Goal: Information Seeking & Learning: Learn about a topic

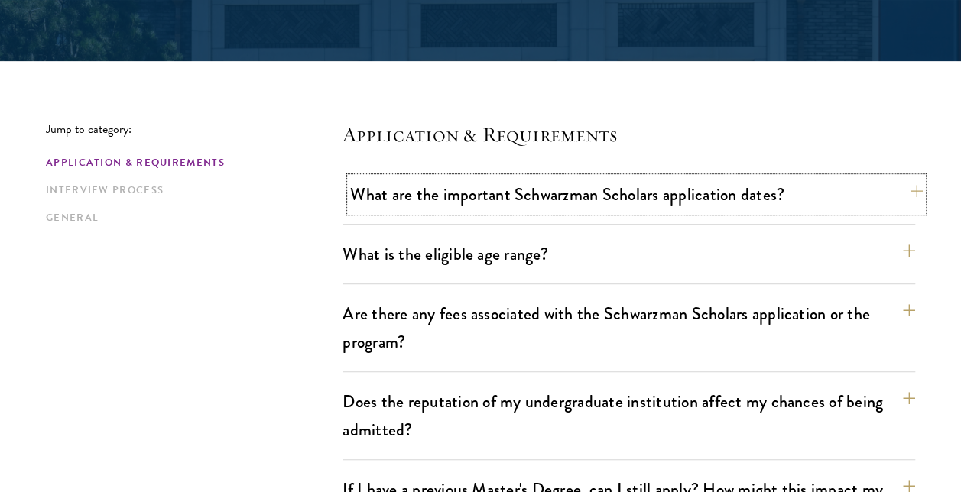
click at [906, 190] on button "What are the important Schwarzman Scholars application dates?" at bounding box center [636, 194] width 572 height 34
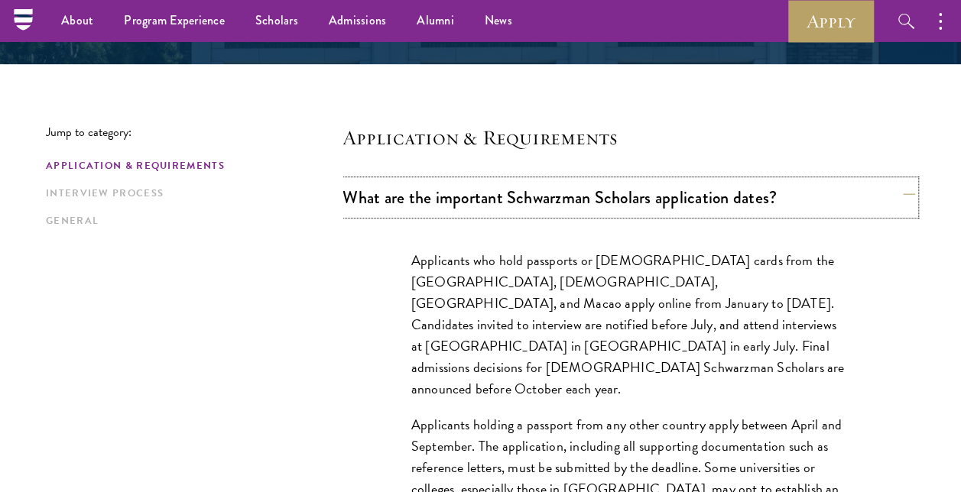
scroll to position [314, 0]
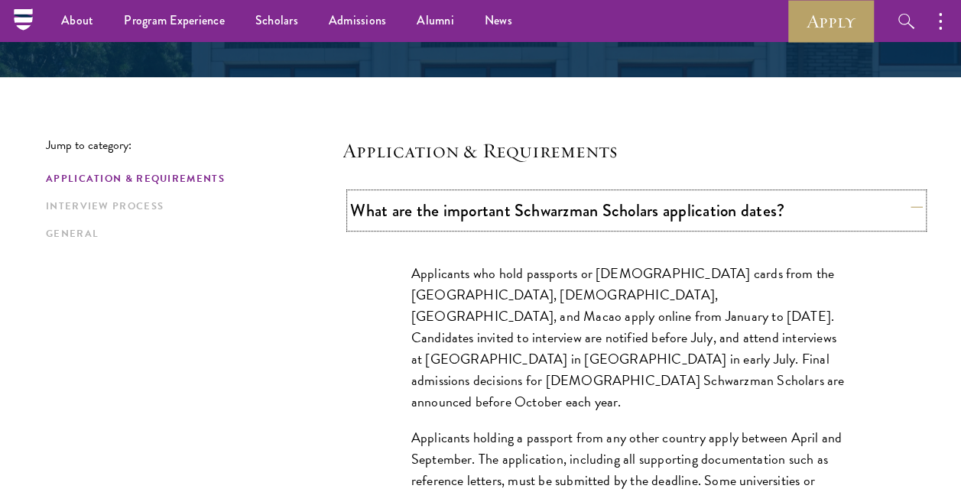
click at [909, 208] on button "What are the important Schwarzman Scholars application dates?" at bounding box center [636, 210] width 572 height 34
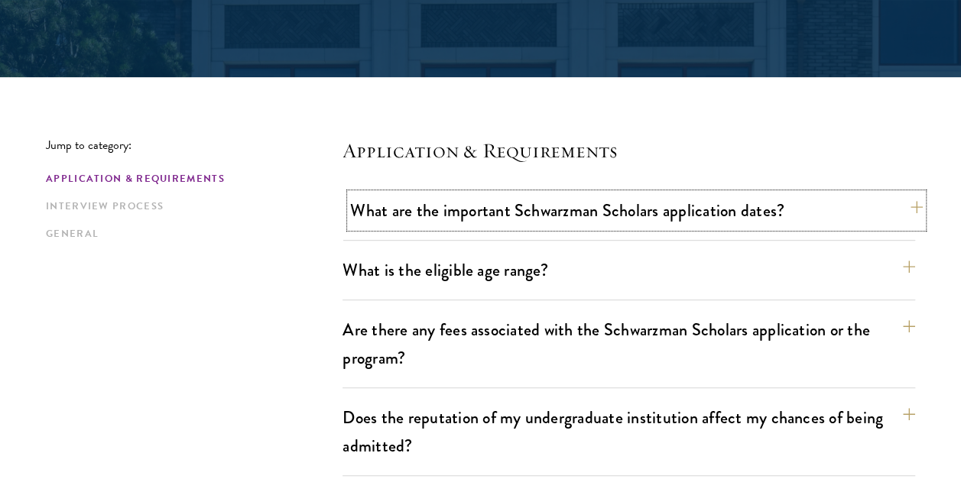
scroll to position [384, 0]
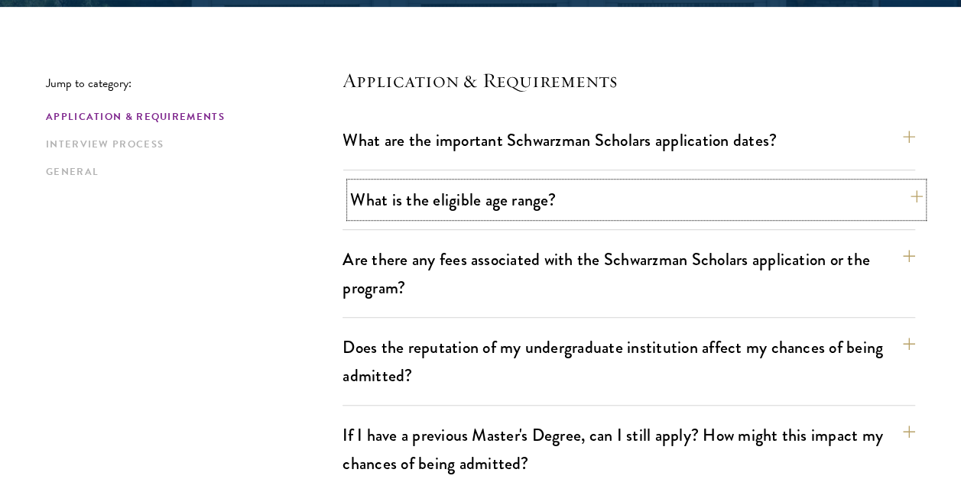
click at [907, 206] on button "What is the eligible age range?" at bounding box center [636, 200] width 572 height 34
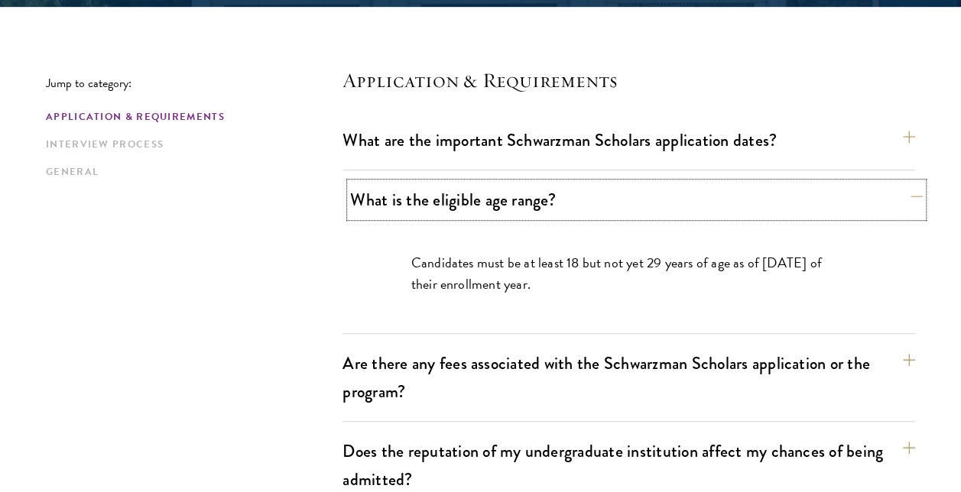
click at [907, 206] on button "What is the eligible age range?" at bounding box center [636, 200] width 572 height 34
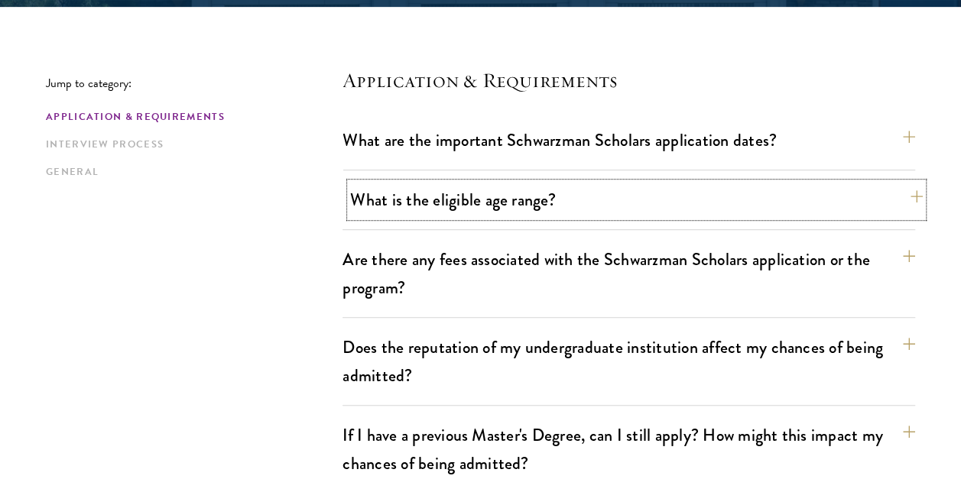
click at [907, 206] on button "What is the eligible age range?" at bounding box center [636, 200] width 572 height 34
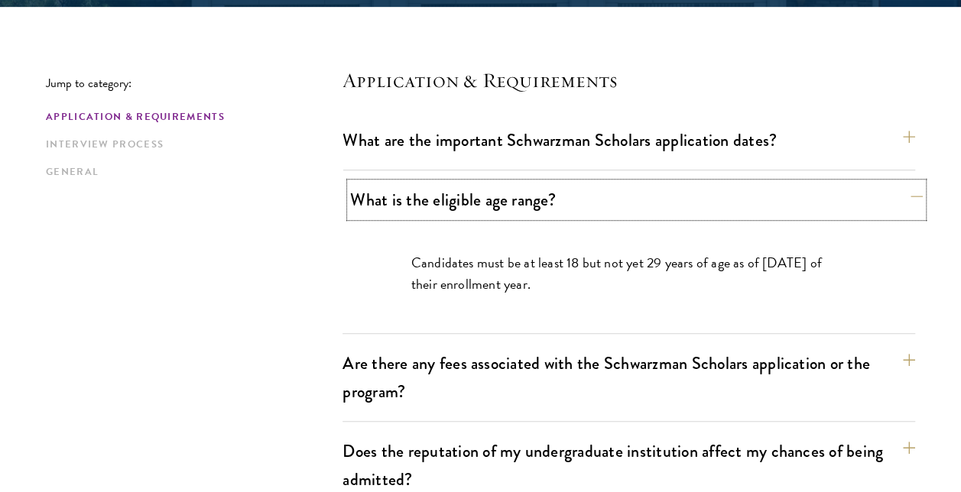
click at [907, 206] on button "What is the eligible age range?" at bounding box center [636, 200] width 572 height 34
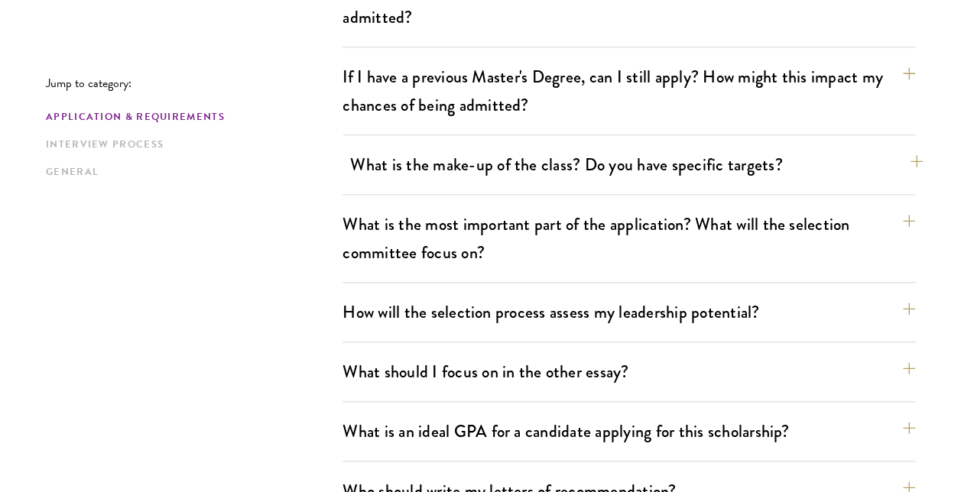
scroll to position [744, 0]
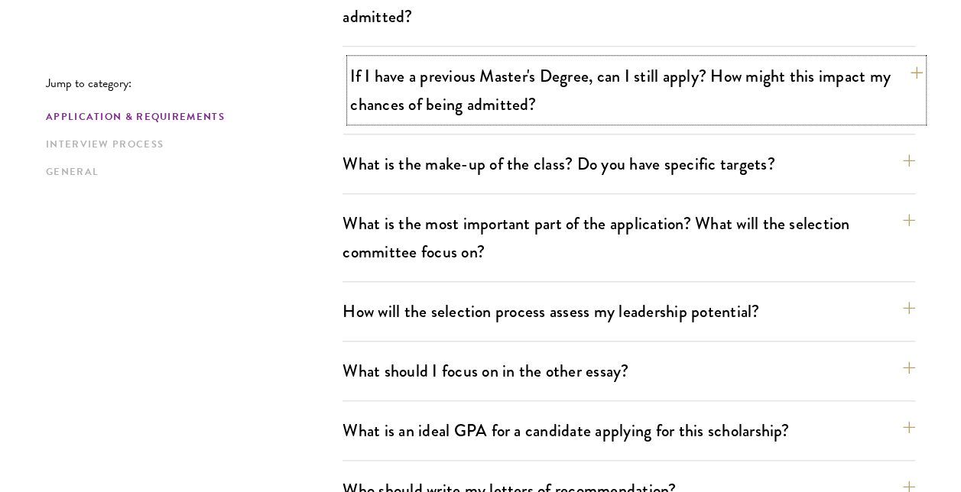
click at [877, 73] on button "If I have a previous Master's Degree, can I still apply? How might this impact …" at bounding box center [636, 90] width 572 height 63
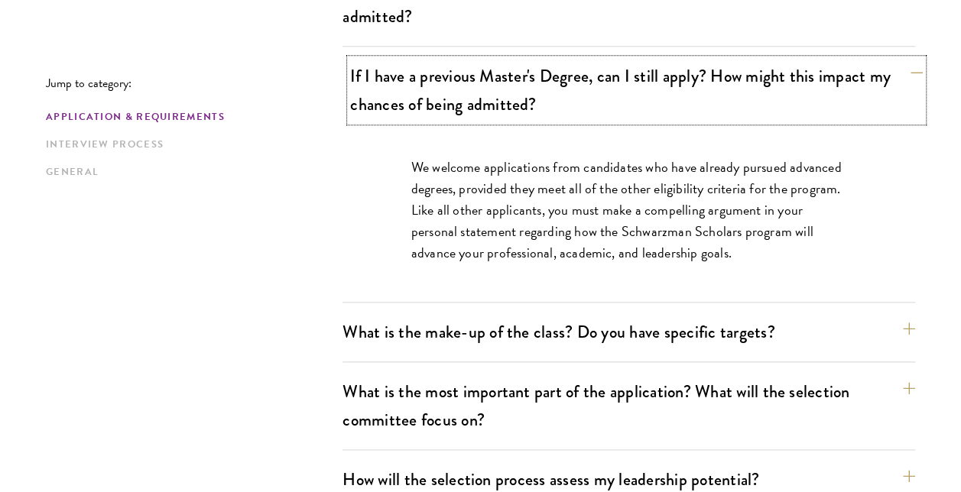
click at [877, 73] on button "If I have a previous Master's Degree, can I still apply? How might this impact …" at bounding box center [636, 90] width 572 height 63
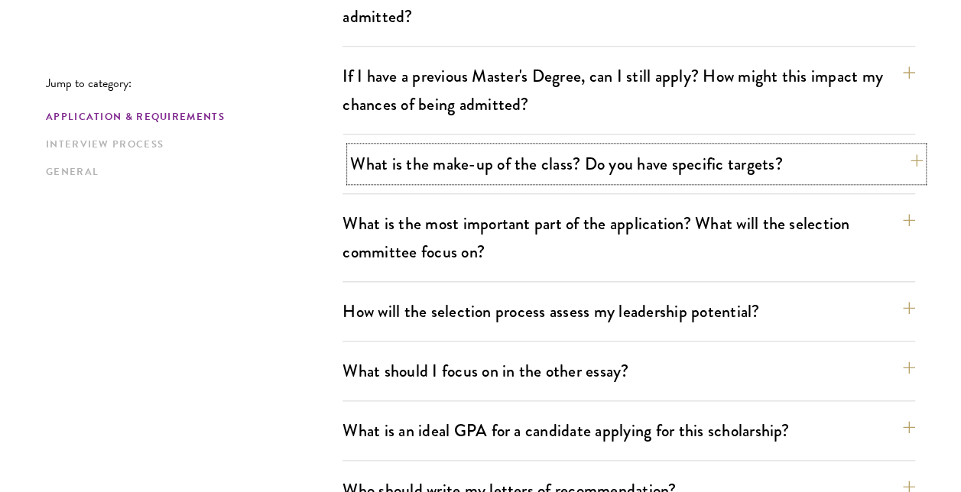
click at [885, 162] on button "What is the make-up of the class? Do you have specific targets?" at bounding box center [636, 164] width 572 height 34
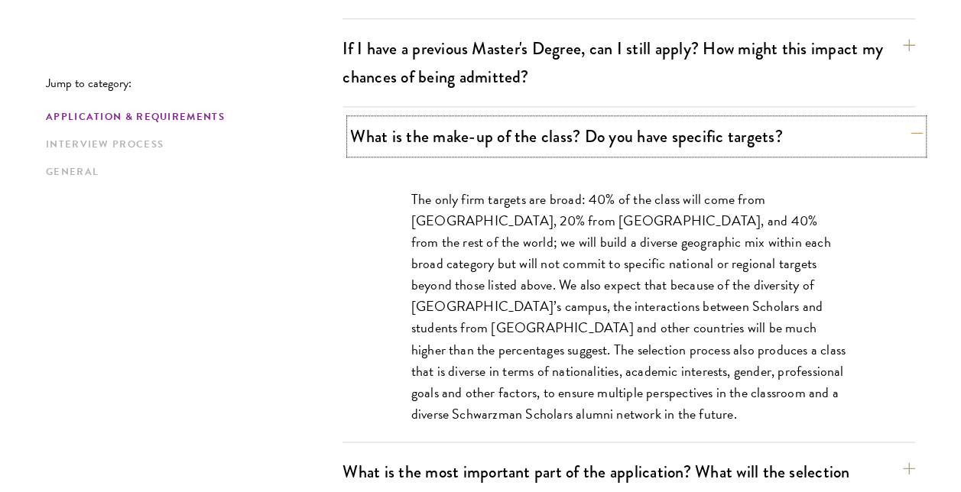
scroll to position [773, 0]
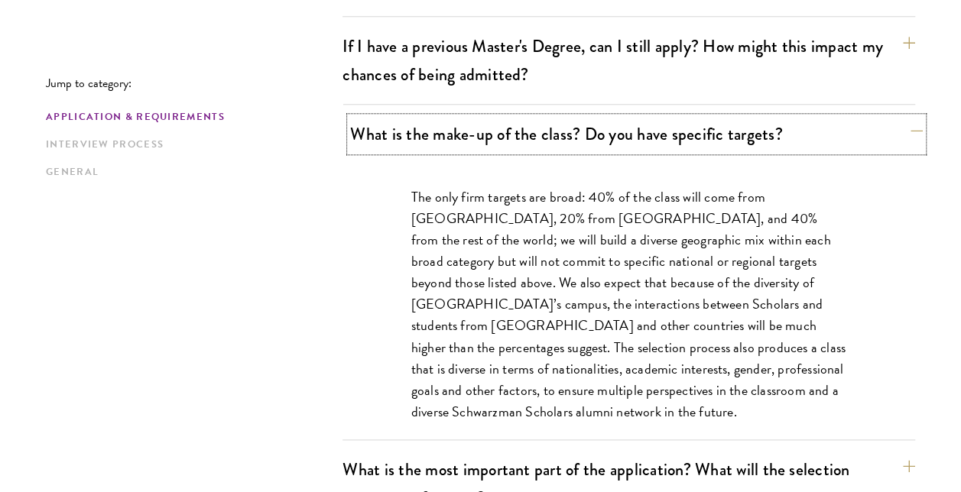
click at [891, 141] on button "What is the make-up of the class? Do you have specific targets?" at bounding box center [636, 134] width 572 height 34
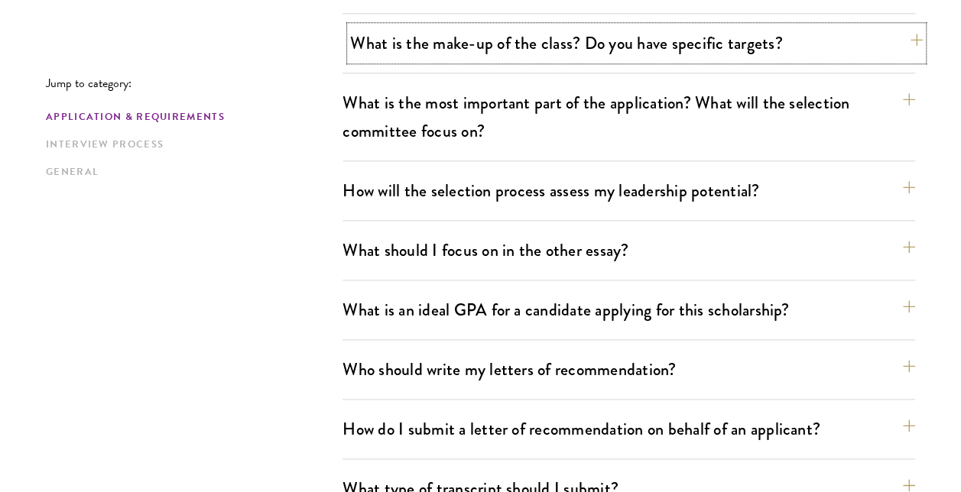
scroll to position [865, 0]
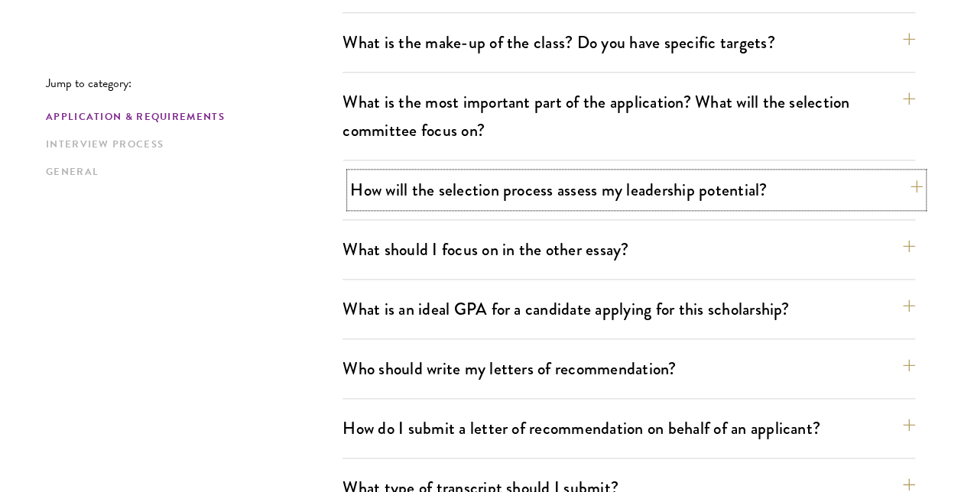
click at [896, 183] on button "How will the selection process assess my leadership potential?" at bounding box center [636, 190] width 572 height 34
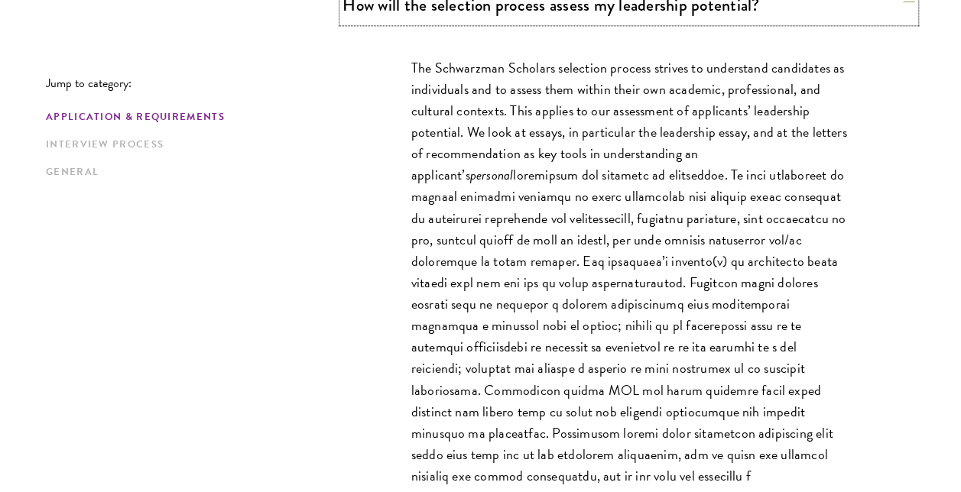
scroll to position [1058, 0]
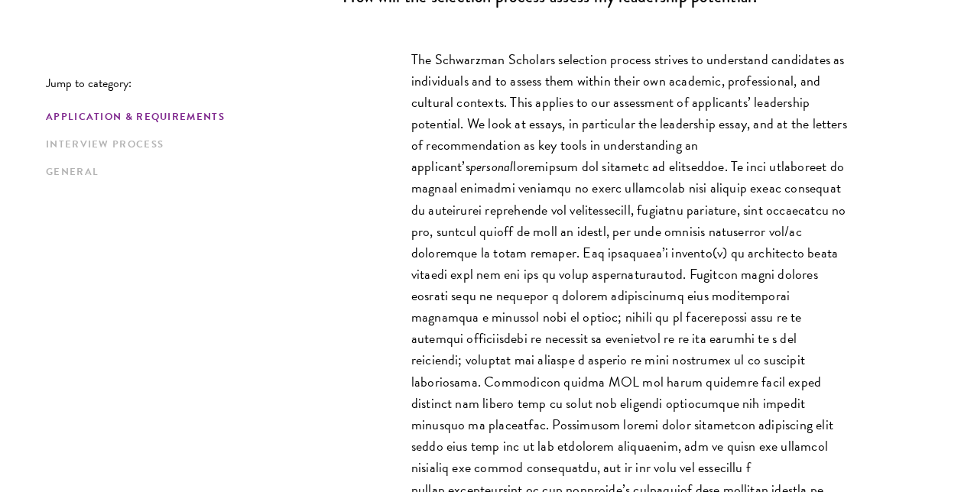
click at [887, 147] on div "The Schwarzman Scholars selection process strives to understand candidates as i…" at bounding box center [628, 405] width 527 height 758
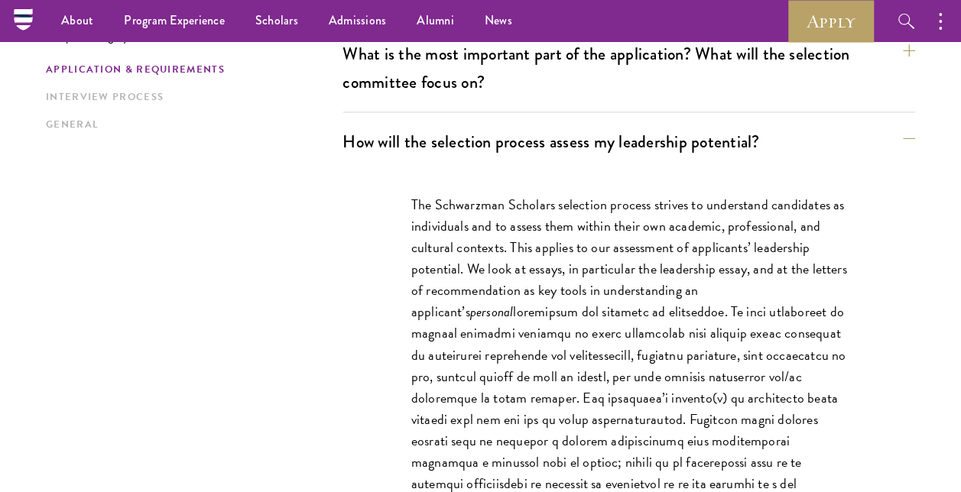
scroll to position [912, 0]
click at [900, 131] on button "How will the selection process assess my leadership potential?" at bounding box center [636, 142] width 572 height 34
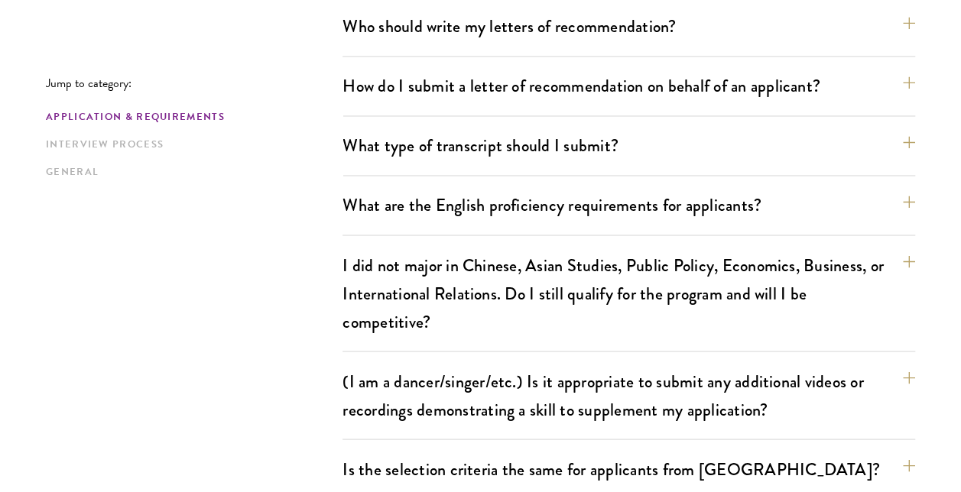
scroll to position [1208, 0]
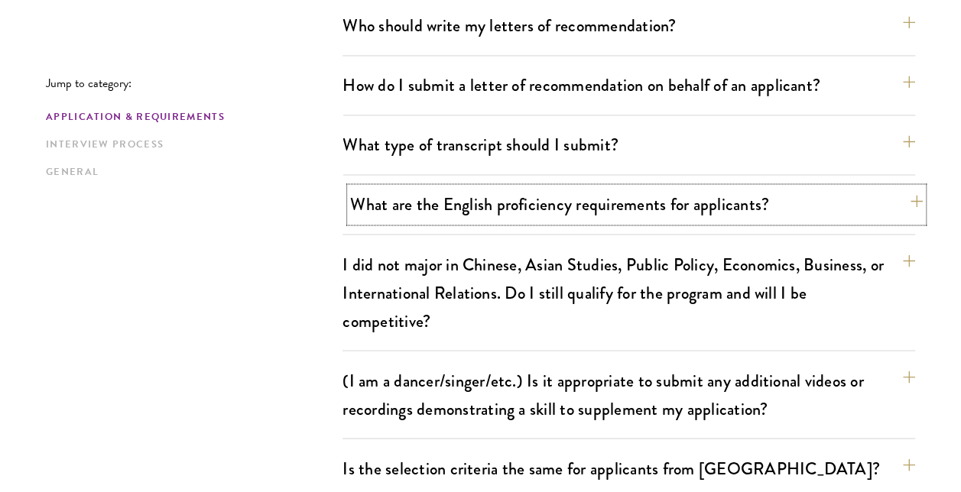
click at [909, 203] on button "What are the English proficiency requirements for applicants?" at bounding box center [636, 204] width 572 height 34
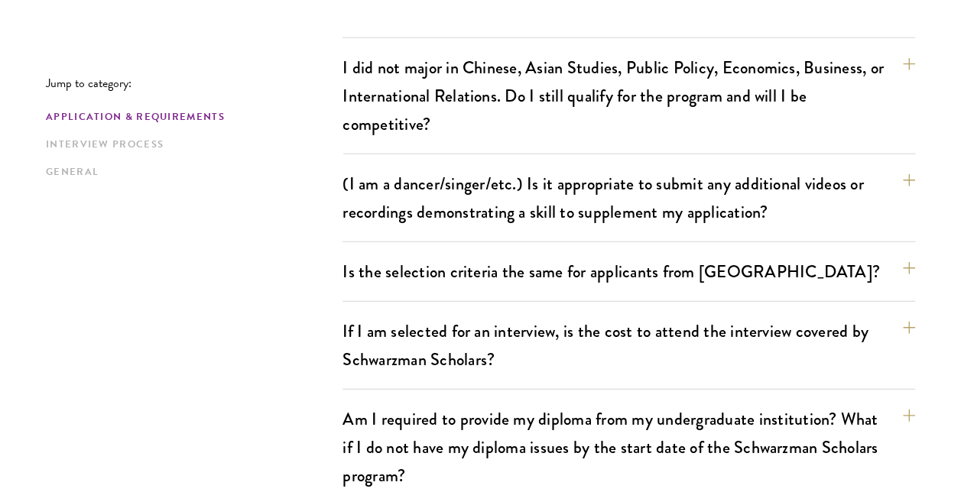
scroll to position [1904, 0]
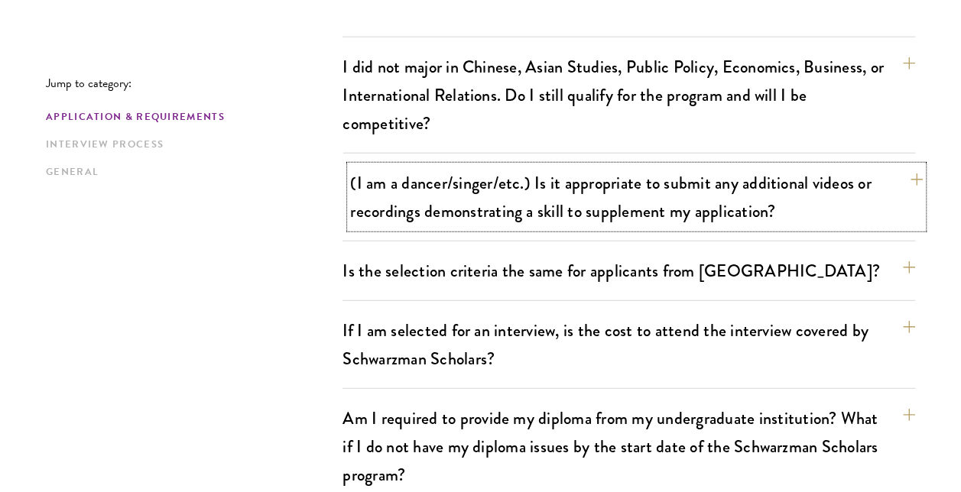
click at [917, 186] on button "(I am a dancer/singer/etc.) Is it appropriate to submit any additional videos o…" at bounding box center [636, 197] width 572 height 63
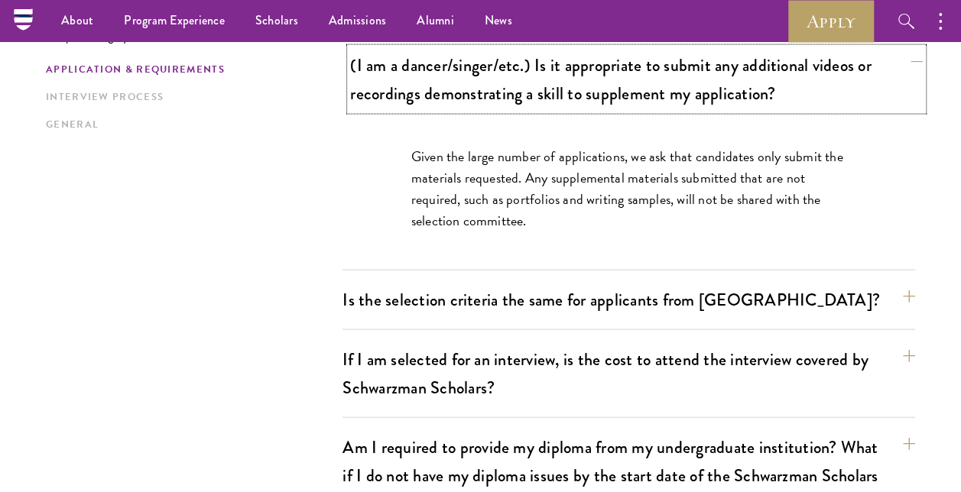
scroll to position [1483, 0]
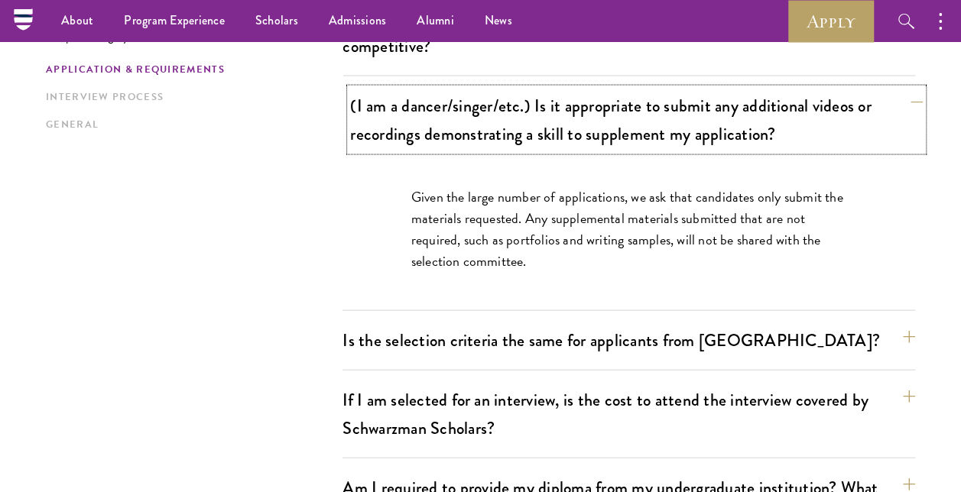
click at [911, 99] on button "(I am a dancer/singer/etc.) Is it appropriate to submit any additional videos o…" at bounding box center [636, 120] width 572 height 63
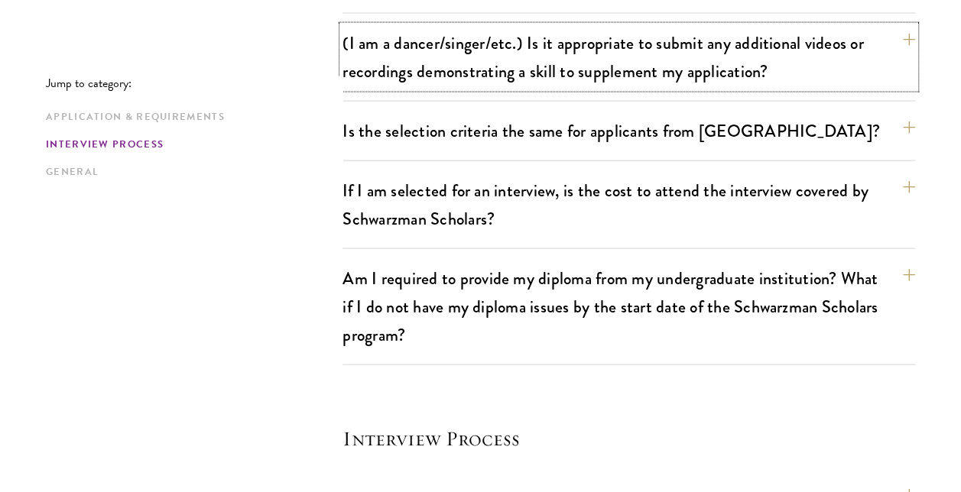
scroll to position [1554, 0]
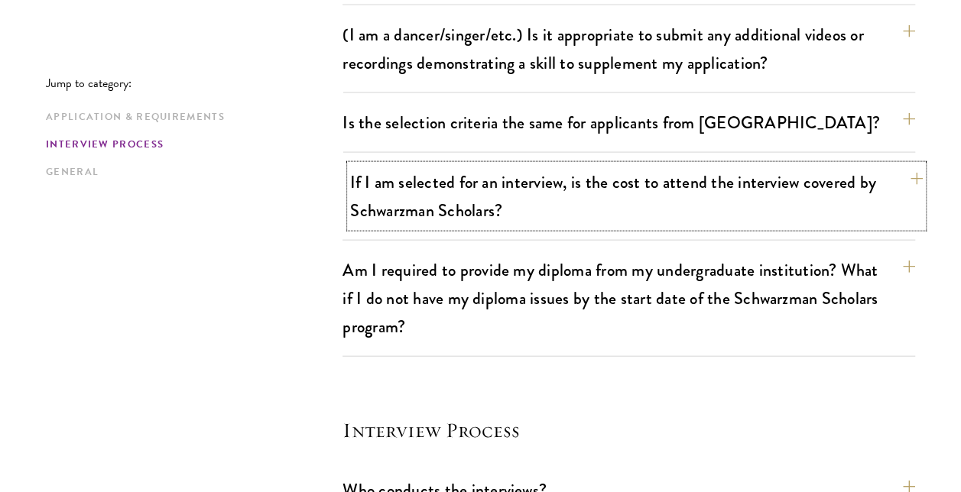
click at [896, 198] on button "If I am selected for an interview, is the cost to attend the interview covered …" at bounding box center [636, 196] width 572 height 63
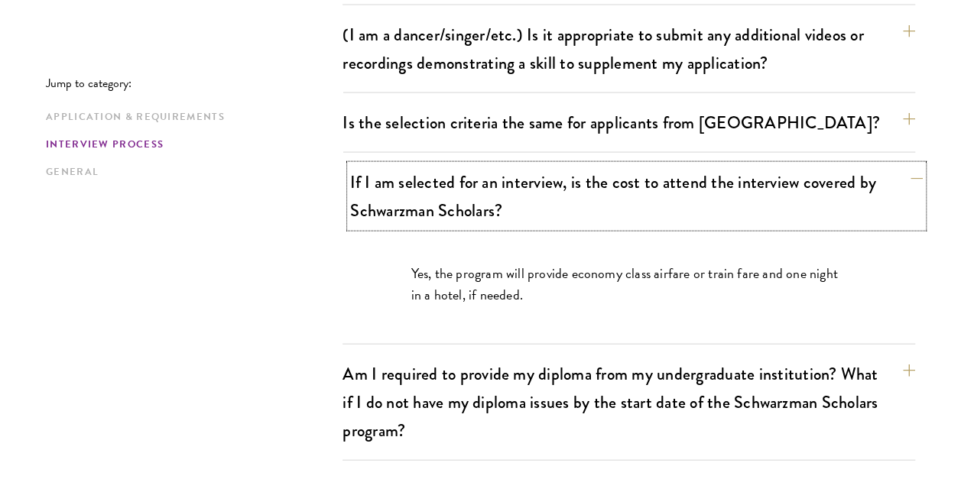
click at [896, 198] on button "If I am selected for an interview, is the cost to attend the interview covered …" at bounding box center [636, 196] width 572 height 63
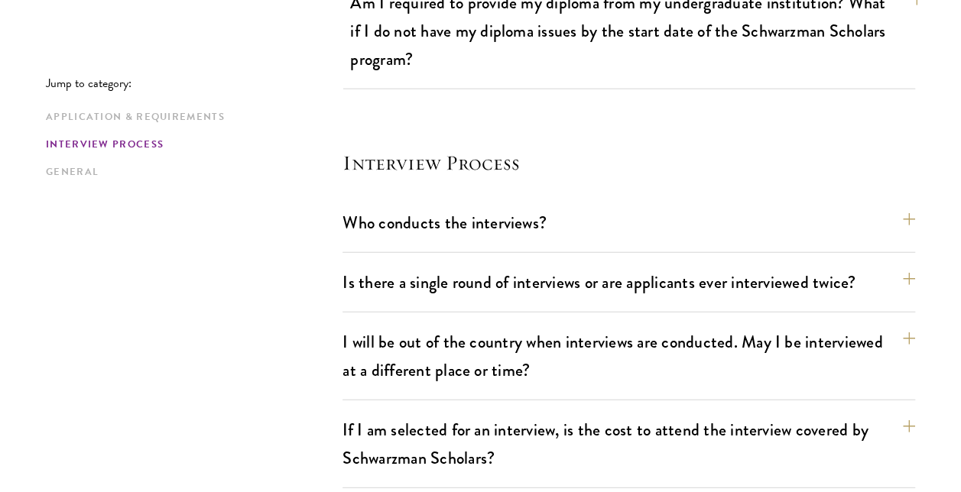
scroll to position [1822, 0]
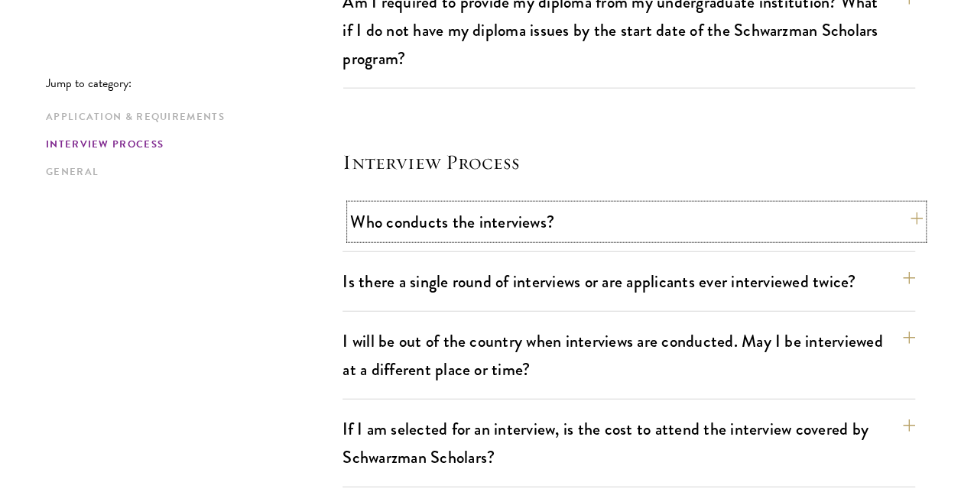
click at [898, 221] on button "Who conducts the interviews?" at bounding box center [636, 222] width 572 height 34
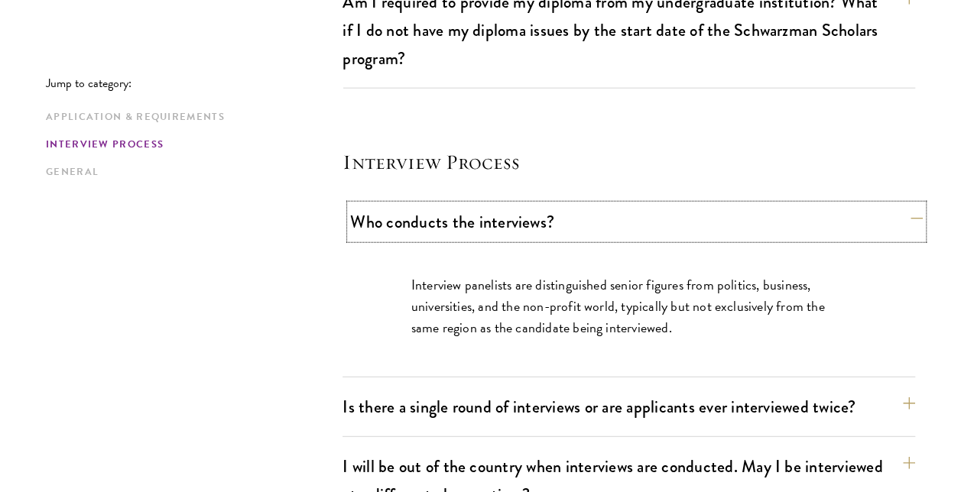
click at [898, 221] on button "Who conducts the interviews?" at bounding box center [636, 222] width 572 height 34
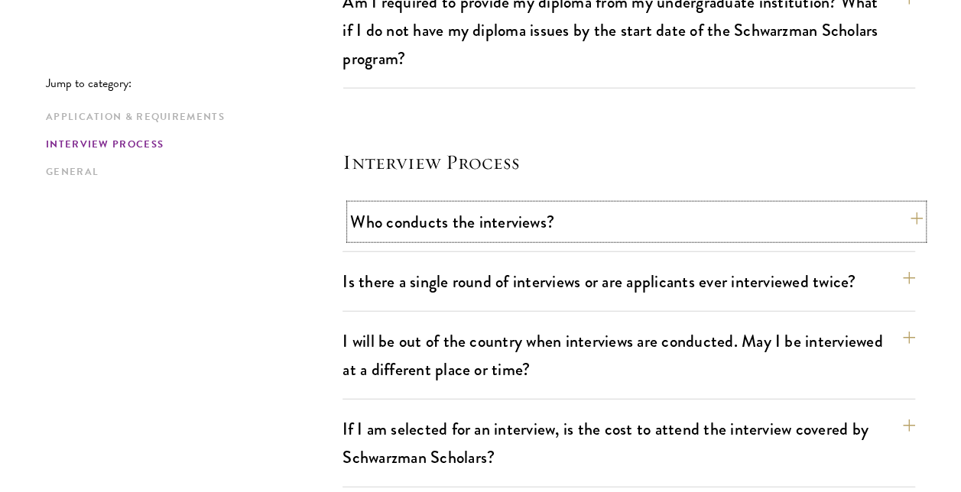
click at [898, 221] on button "Who conducts the interviews?" at bounding box center [636, 222] width 572 height 34
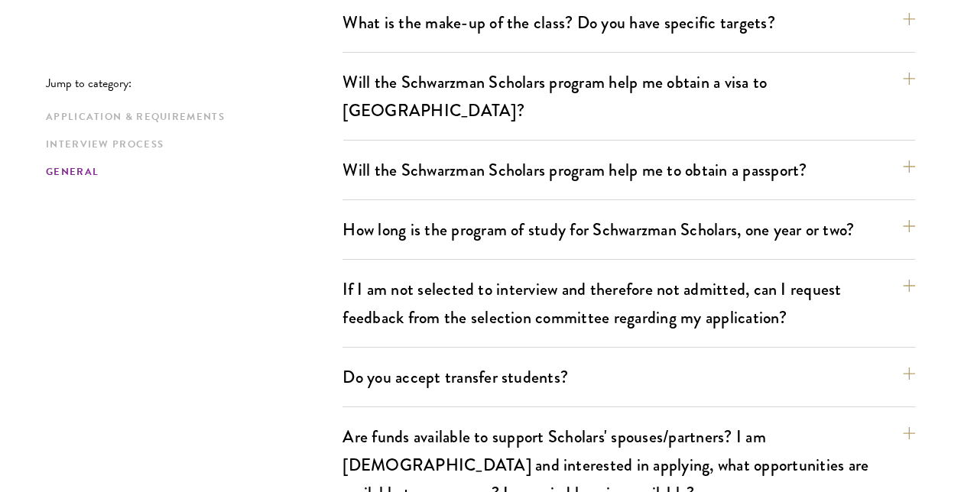
scroll to position [2671, 0]
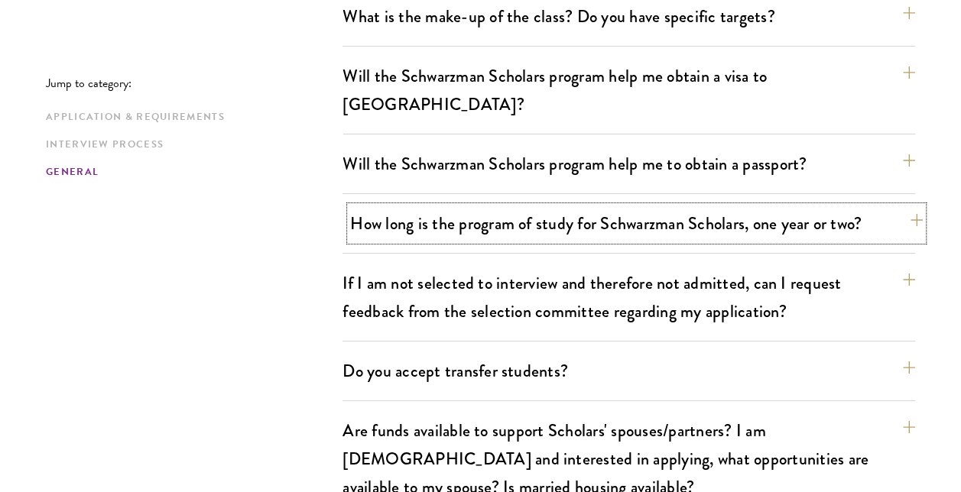
click at [893, 206] on button "How long is the program of study for Schwarzman Scholars, one year or two?" at bounding box center [636, 223] width 572 height 34
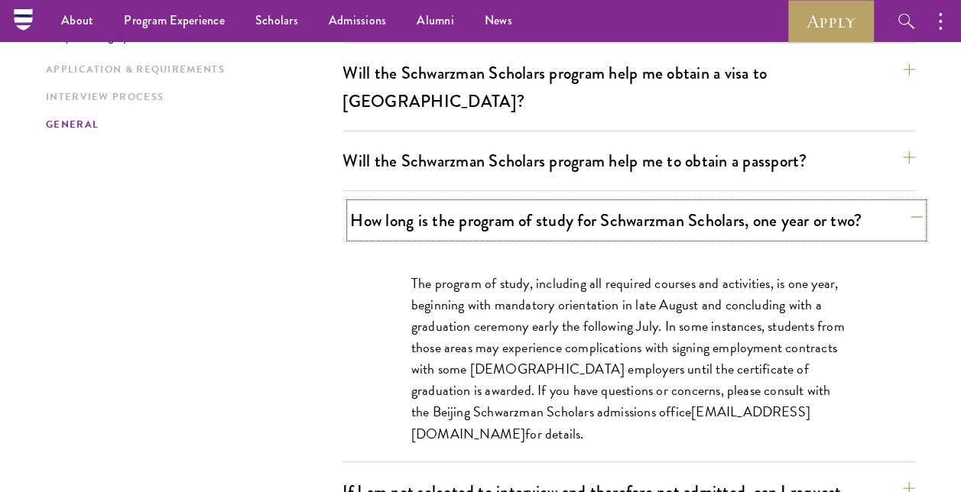
scroll to position [2546, 0]
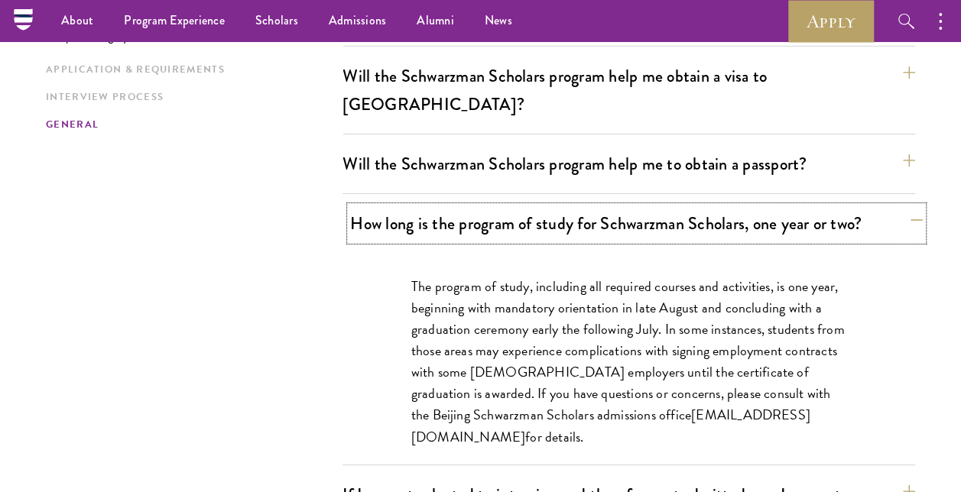
click at [893, 206] on button "How long is the program of study for Schwarzman Scholars, one year or two?" at bounding box center [636, 223] width 572 height 34
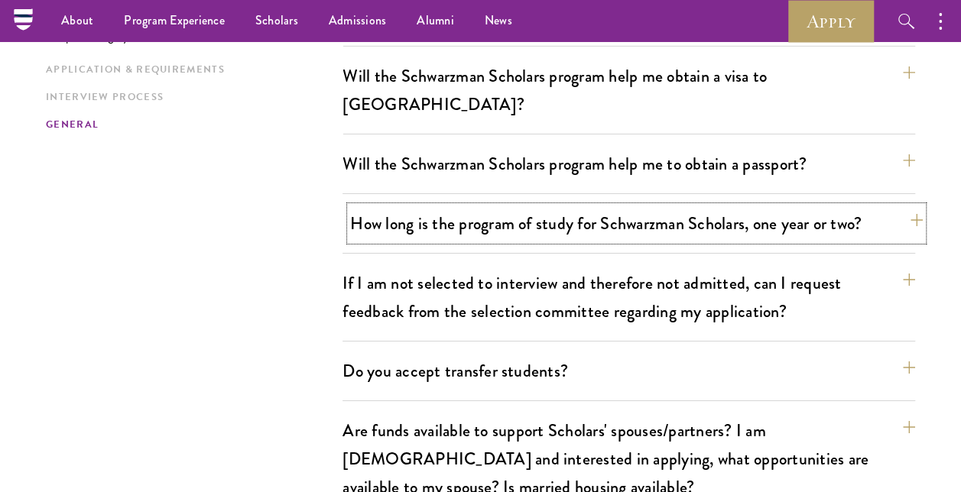
click at [893, 206] on button "How long is the program of study for Schwarzman Scholars, one year or two?" at bounding box center [636, 223] width 572 height 34
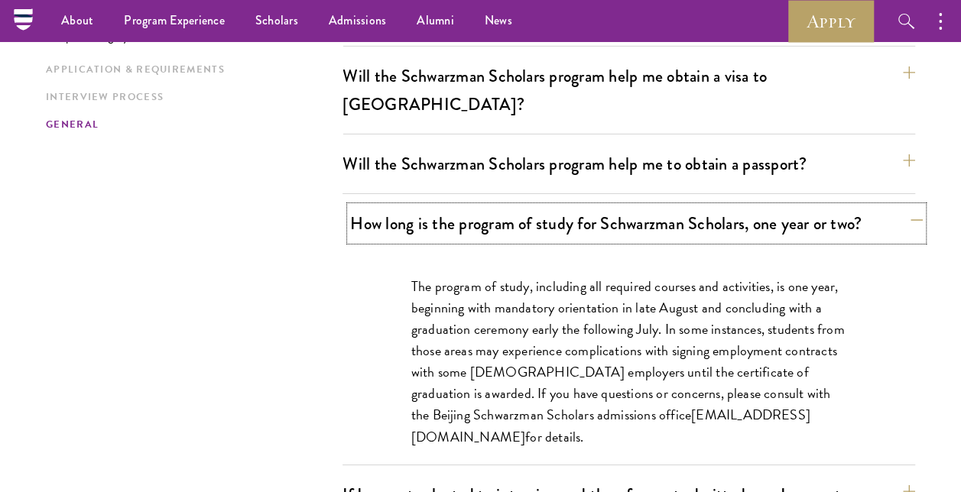
click at [893, 206] on button "How long is the program of study for Schwarzman Scholars, one year or two?" at bounding box center [636, 223] width 572 height 34
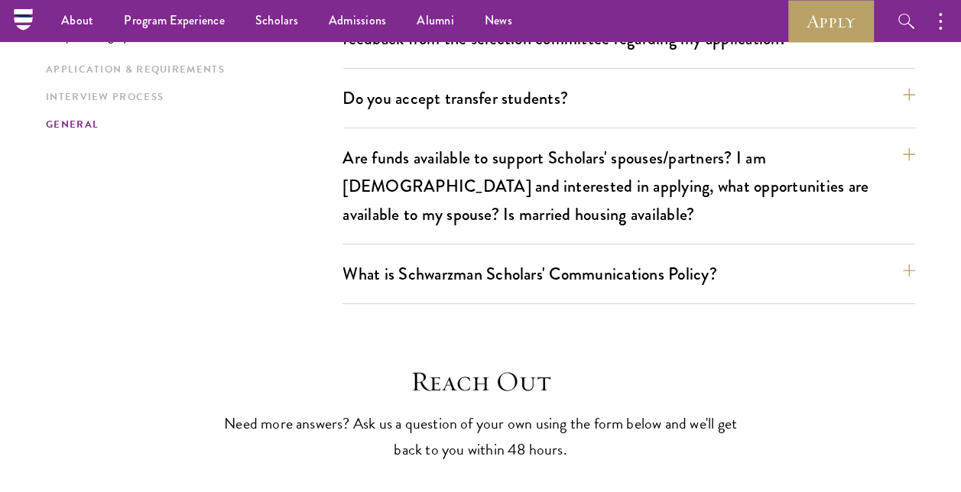
scroll to position [2818, 0]
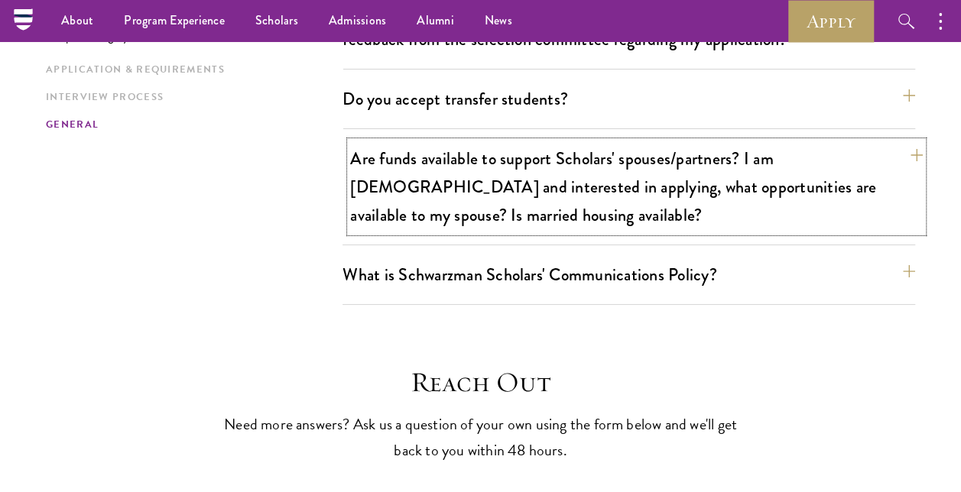
click at [885, 141] on button "Are funds available to support Scholars' spouses/partners? I am [DEMOGRAPHIC_DA…" at bounding box center [636, 186] width 572 height 91
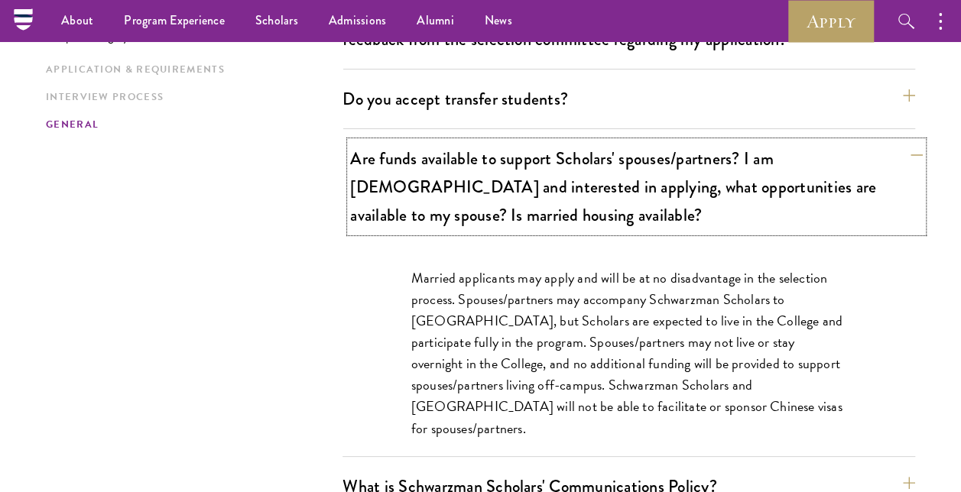
click at [885, 141] on button "Are funds available to support Scholars' spouses/partners? I am [DEMOGRAPHIC_DA…" at bounding box center [636, 186] width 572 height 91
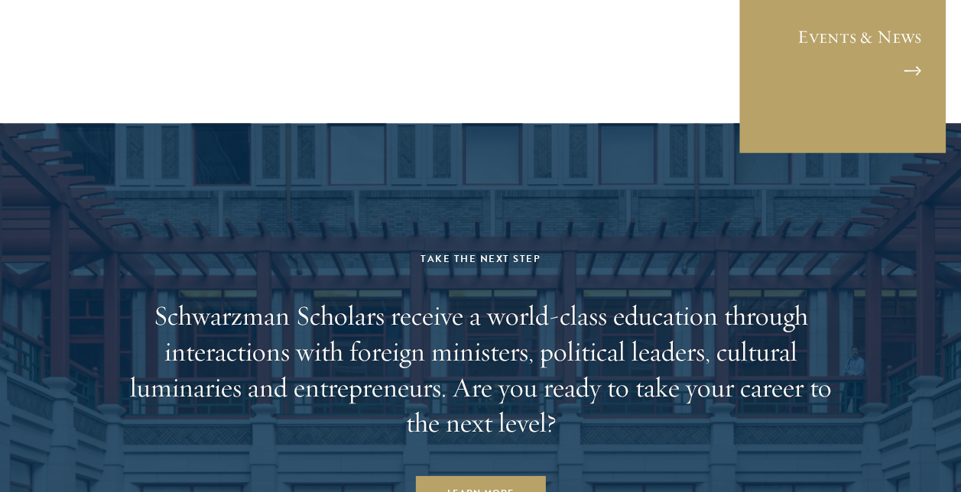
scroll to position [4589, 0]
